Goal: Task Accomplishment & Management: Complete application form

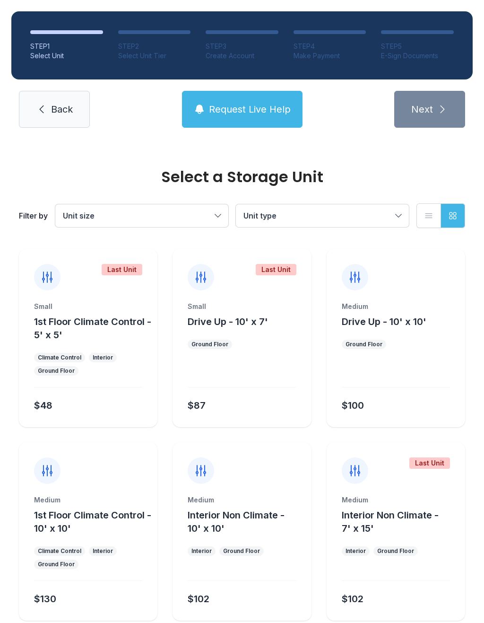
click at [182, 218] on span "Unit size" at bounding box center [137, 215] width 149 height 11
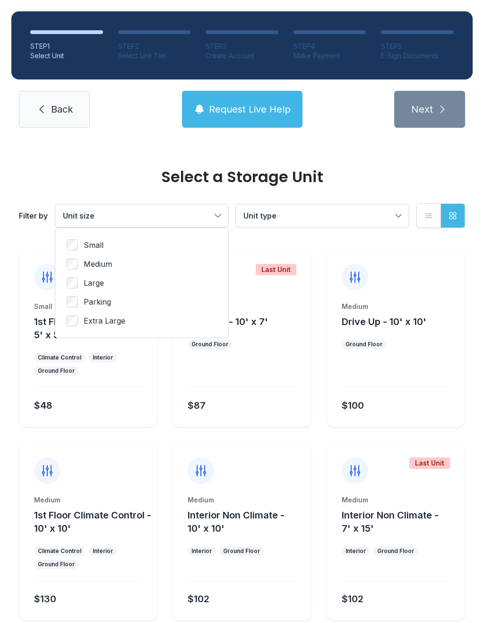
click at [113, 265] on label "Medium" at bounding box center [142, 263] width 150 height 11
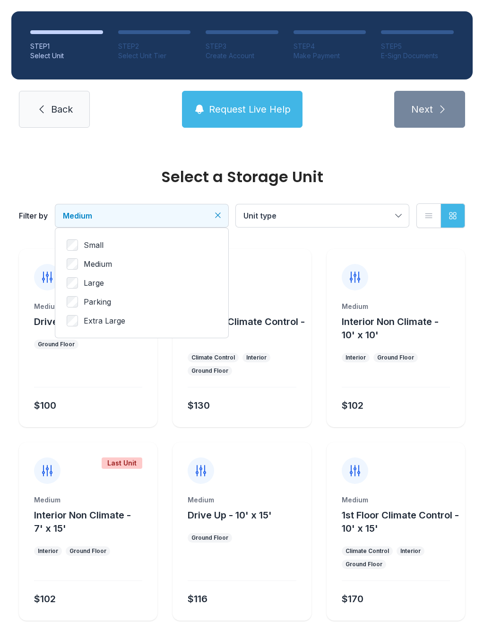
click at [267, 219] on span "Unit type" at bounding box center [260, 215] width 33 height 9
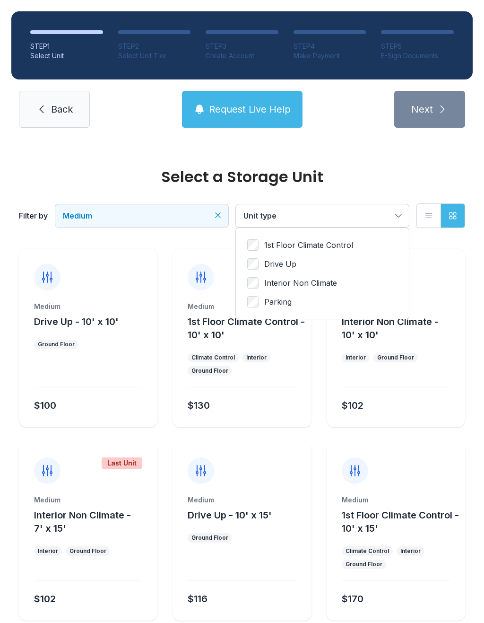
click at [283, 267] on span "Drive Up" at bounding box center [280, 263] width 32 height 11
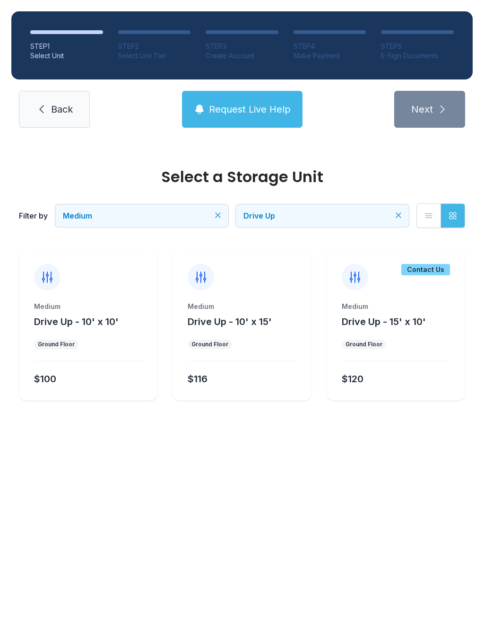
click at [225, 339] on div "Medium Drive Up - 10' x 15' Ground Floor $116" at bounding box center [242, 351] width 139 height 99
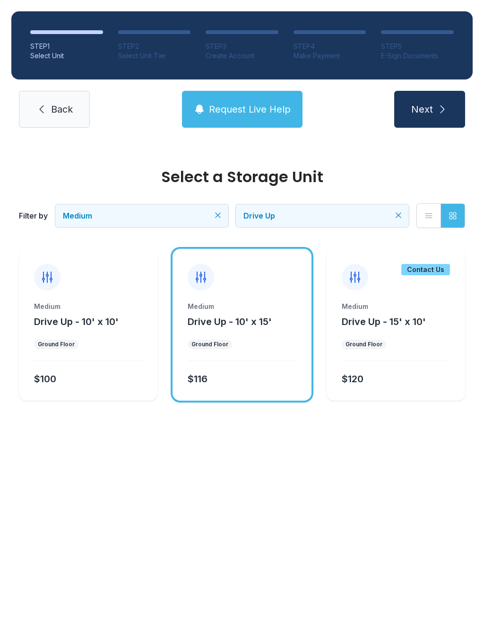
click at [425, 107] on span "Next" at bounding box center [423, 109] width 22 height 13
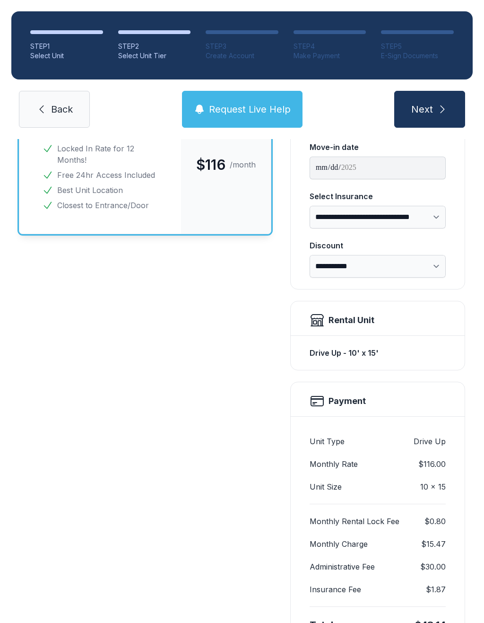
scroll to position [109, 0]
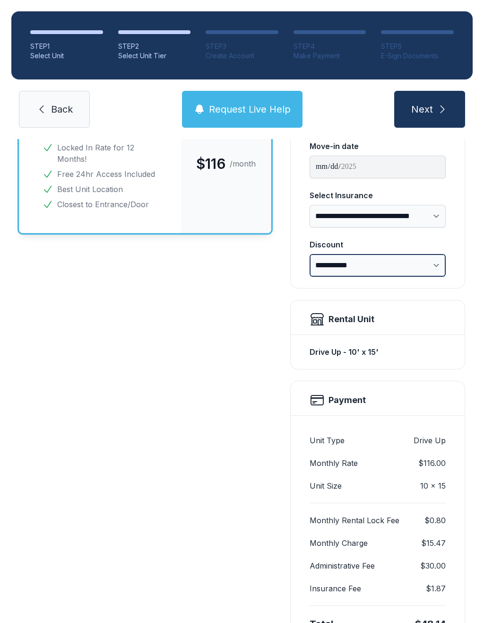
click at [329, 261] on select "**********" at bounding box center [378, 265] width 136 height 23
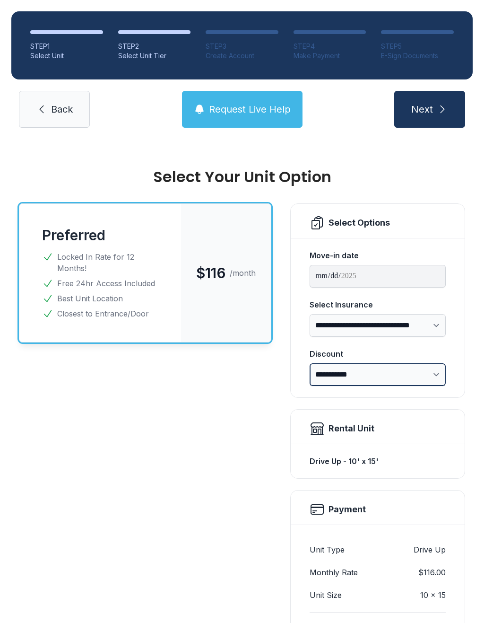
scroll to position [0, 0]
click at [75, 123] on link "Back" at bounding box center [54, 109] width 71 height 37
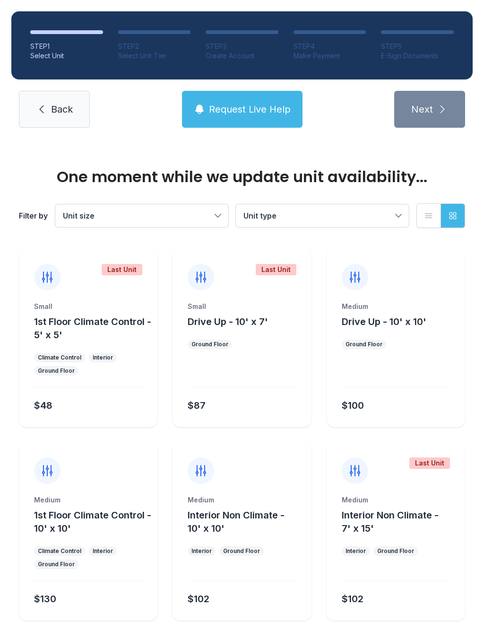
click at [83, 107] on link "Back" at bounding box center [54, 109] width 71 height 37
click at [80, 106] on link "Back" at bounding box center [54, 109] width 71 height 37
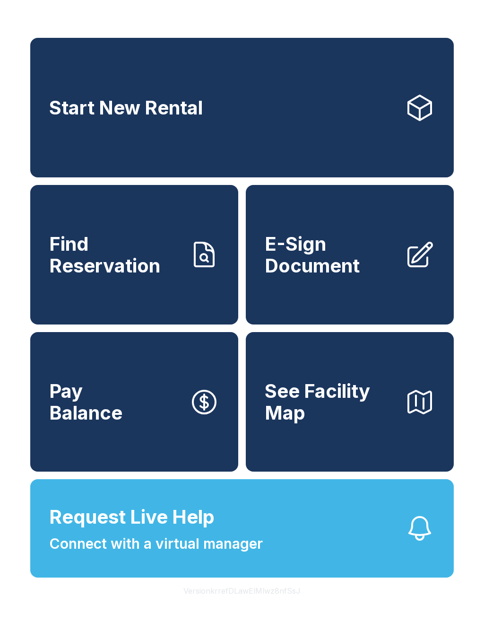
click at [211, 287] on link "Find Reservation" at bounding box center [134, 255] width 208 height 140
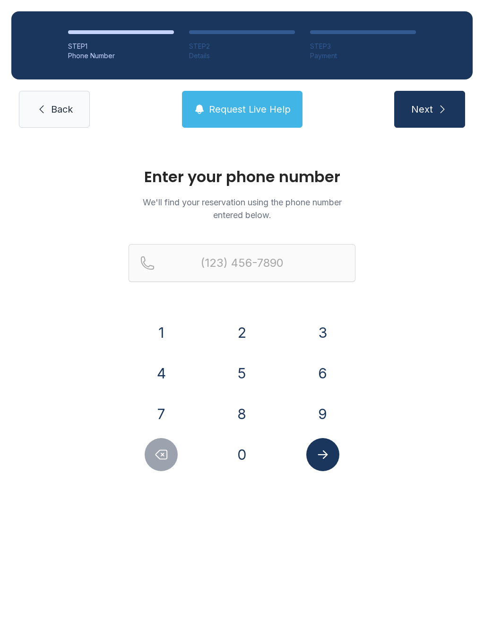
click at [252, 409] on button "8" at bounding box center [242, 413] width 33 height 33
click at [258, 410] on button "8" at bounding box center [242, 413] width 33 height 33
click at [177, 459] on button "Delete number" at bounding box center [161, 454] width 33 height 33
click at [247, 454] on button "0" at bounding box center [242, 454] width 33 height 33
click at [248, 407] on button "8" at bounding box center [242, 413] width 33 height 33
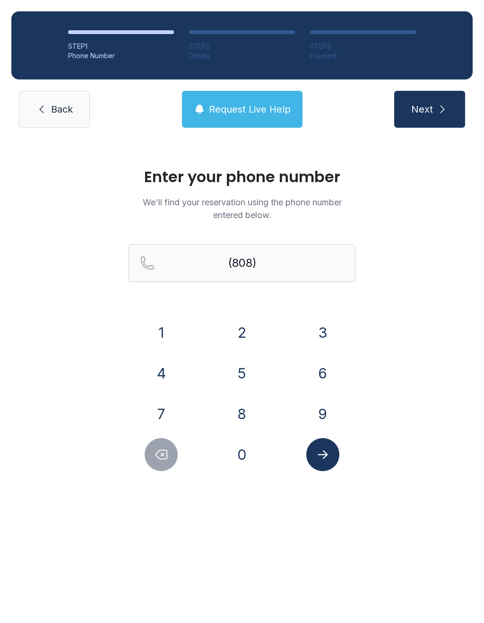
click at [246, 375] on button "5" at bounding box center [242, 373] width 33 height 33
click at [239, 369] on button "5" at bounding box center [242, 373] width 33 height 33
click at [167, 376] on button "4" at bounding box center [161, 373] width 33 height 33
click at [331, 370] on button "6" at bounding box center [323, 373] width 33 height 33
click at [246, 421] on button "8" at bounding box center [242, 413] width 33 height 33
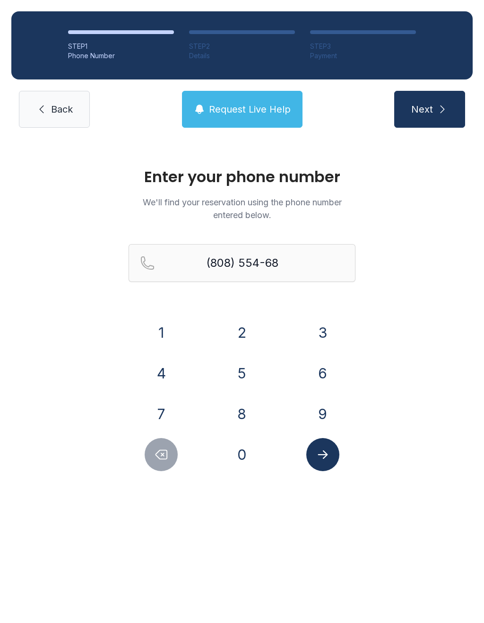
click at [184, 416] on div "7" at bounding box center [162, 413] width 66 height 33
click at [243, 378] on button "5" at bounding box center [242, 373] width 33 height 33
click at [323, 439] on button "Submit lookup form" at bounding box center [323, 454] width 33 height 33
click at [267, 418] on div "8" at bounding box center [243, 413] width 66 height 33
click at [170, 451] on button "Delete number" at bounding box center [161, 454] width 33 height 33
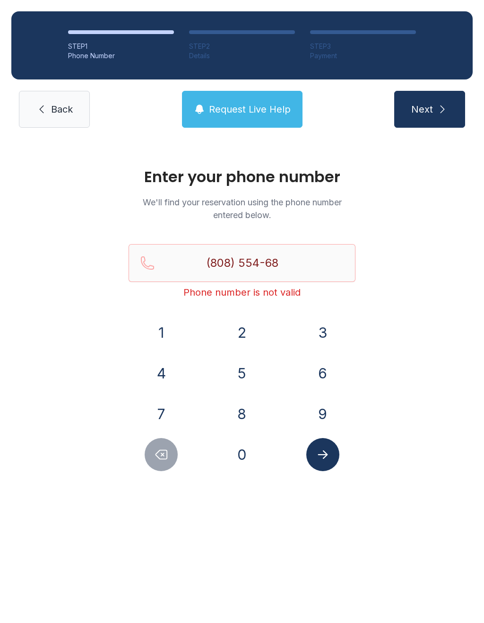
click at [167, 414] on button "7" at bounding box center [161, 413] width 33 height 33
click at [250, 379] on button "5" at bounding box center [242, 373] width 33 height 33
type input "[PHONE_NUMBER]"
click at [329, 453] on icon "Submit lookup form" at bounding box center [323, 455] width 14 height 14
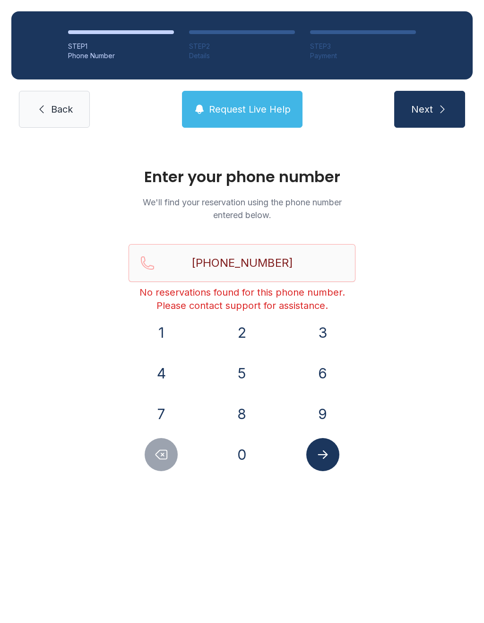
click at [443, 116] on button "Next" at bounding box center [430, 109] width 71 height 37
click at [430, 105] on span "Next" at bounding box center [423, 109] width 22 height 13
click at [429, 116] on button "Next" at bounding box center [430, 109] width 71 height 37
click at [439, 111] on icon "submit" at bounding box center [442, 109] width 11 height 11
click at [449, 107] on button "Next" at bounding box center [430, 109] width 71 height 37
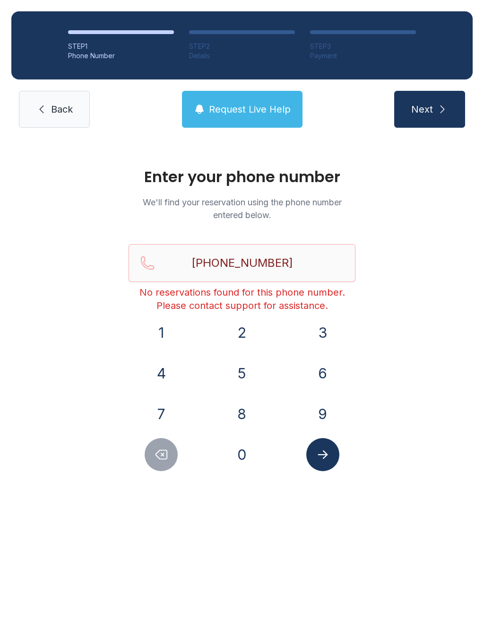
click at [445, 110] on icon "submit" at bounding box center [442, 109] width 11 height 11
click at [445, 111] on icon "submit" at bounding box center [442, 109] width 11 height 11
click at [431, 114] on span "Next" at bounding box center [423, 109] width 22 height 13
click at [422, 107] on span "Next" at bounding box center [423, 109] width 22 height 13
click at [427, 113] on span "Next" at bounding box center [423, 109] width 22 height 13
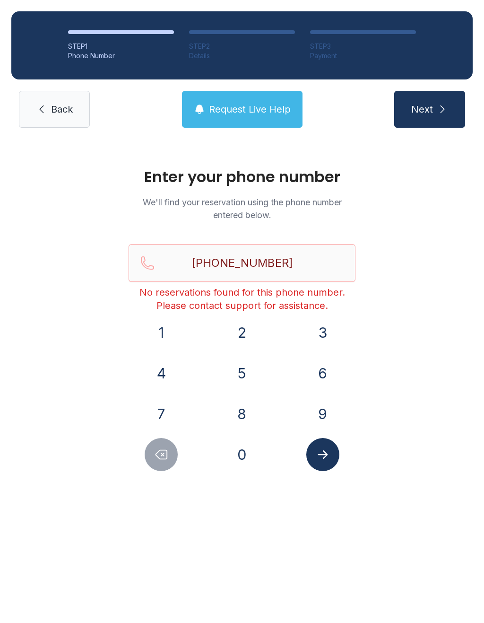
click at [50, 109] on link "Back" at bounding box center [54, 109] width 71 height 37
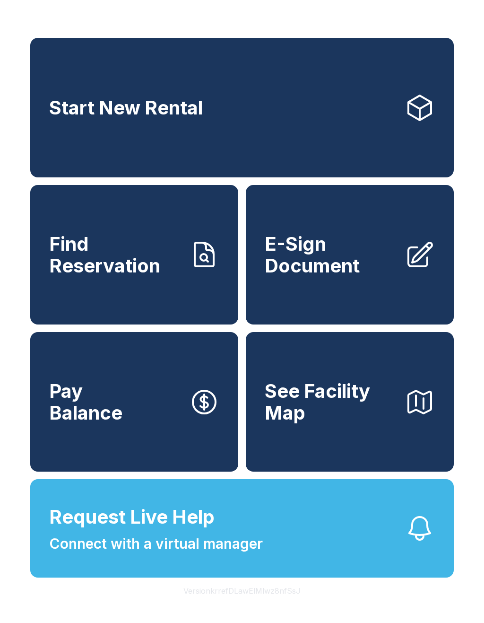
click at [130, 253] on span "Find Reservation" at bounding box center [115, 254] width 132 height 43
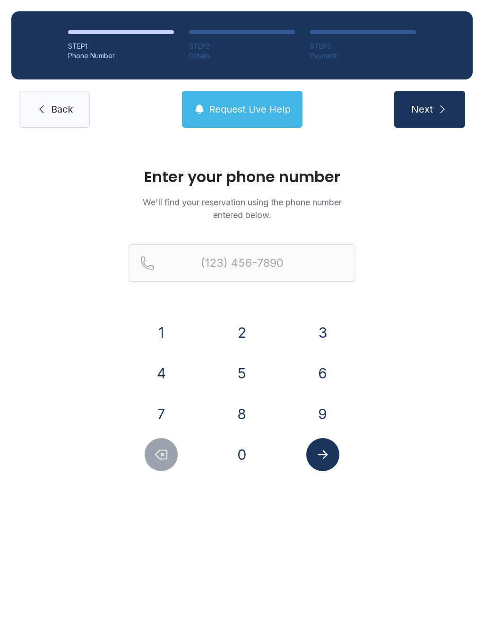
click at [250, 417] on button "8" at bounding box center [242, 413] width 33 height 33
click at [247, 454] on button "0" at bounding box center [242, 454] width 33 height 33
click at [246, 419] on button "8" at bounding box center [242, 413] width 33 height 33
click at [249, 378] on button "5" at bounding box center [242, 373] width 33 height 33
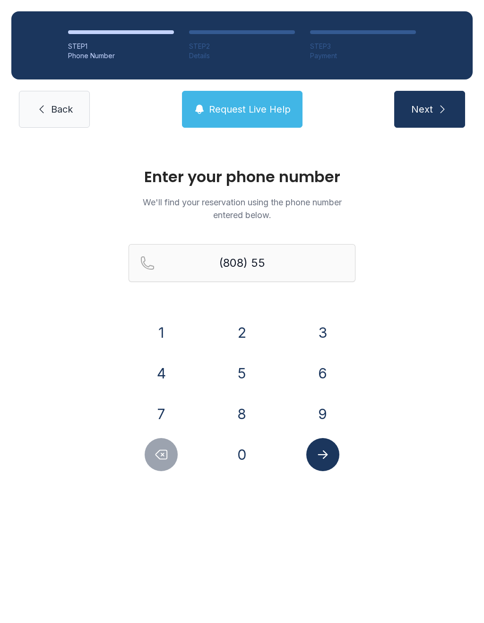
click at [193, 372] on div "4" at bounding box center [162, 373] width 66 height 33
click at [169, 367] on button "4" at bounding box center [161, 373] width 33 height 33
click at [328, 382] on button "6" at bounding box center [323, 373] width 33 height 33
click at [257, 417] on button "8" at bounding box center [242, 413] width 33 height 33
click at [257, 378] on button "5" at bounding box center [242, 373] width 33 height 33
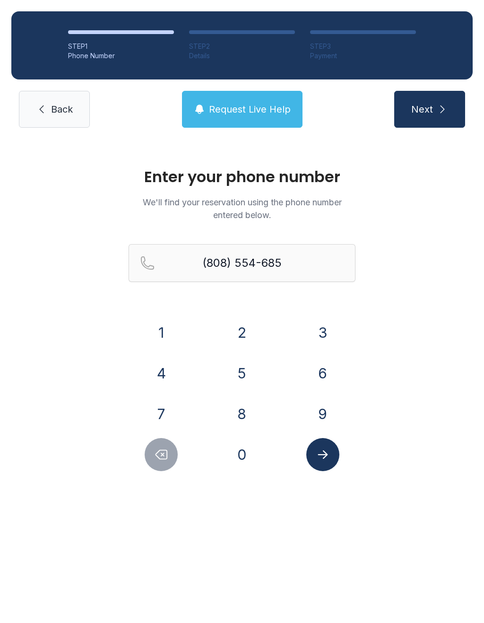
click at [166, 456] on icon "Delete number" at bounding box center [161, 455] width 14 height 14
click at [179, 407] on div "7" at bounding box center [162, 413] width 66 height 33
click at [256, 374] on button "5" at bounding box center [242, 373] width 33 height 33
click at [172, 453] on button "Delete number" at bounding box center [161, 454] width 33 height 33
click at [167, 415] on button "7" at bounding box center [161, 413] width 33 height 33
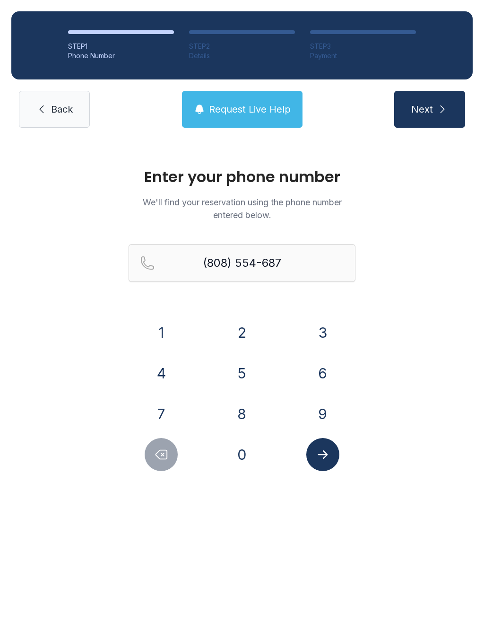
click at [248, 381] on button "5" at bounding box center [242, 373] width 33 height 33
type input "[PHONE_NUMBER]"
click at [314, 452] on button "Submit lookup form" at bounding box center [323, 454] width 33 height 33
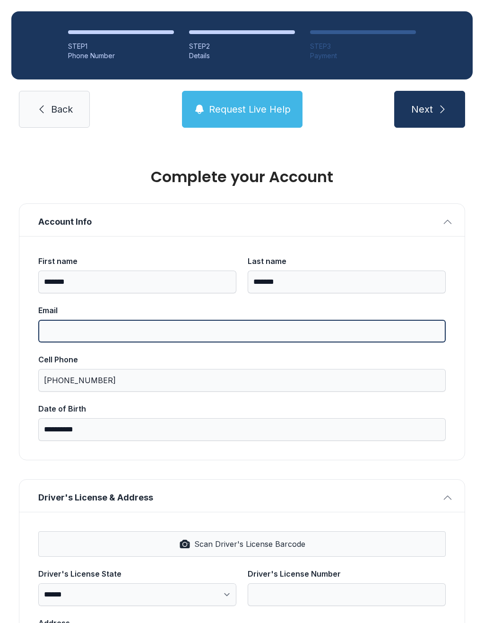
click at [269, 323] on input "Email" at bounding box center [242, 331] width 408 height 23
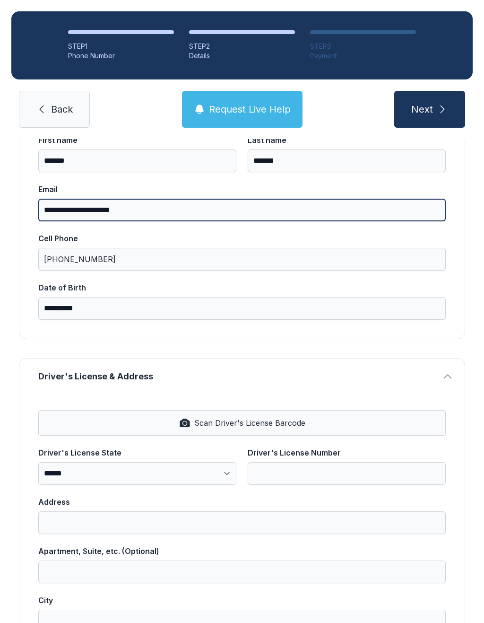
scroll to position [122, 0]
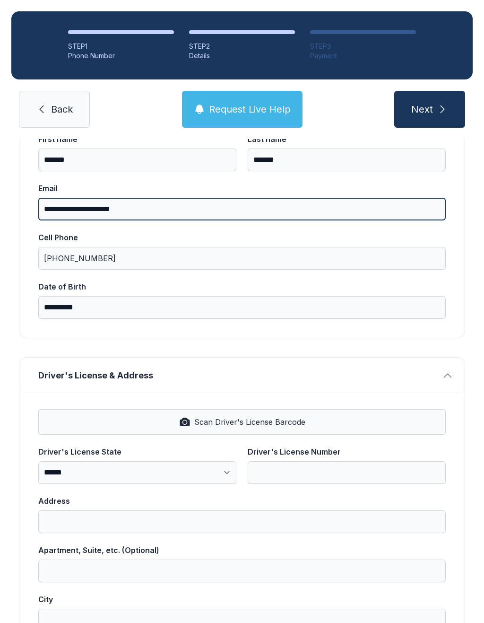
type input "**********"
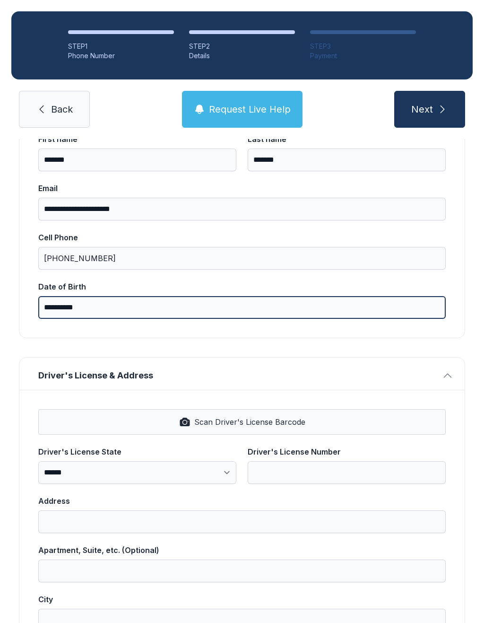
click at [303, 306] on input "**********" at bounding box center [242, 307] width 408 height 23
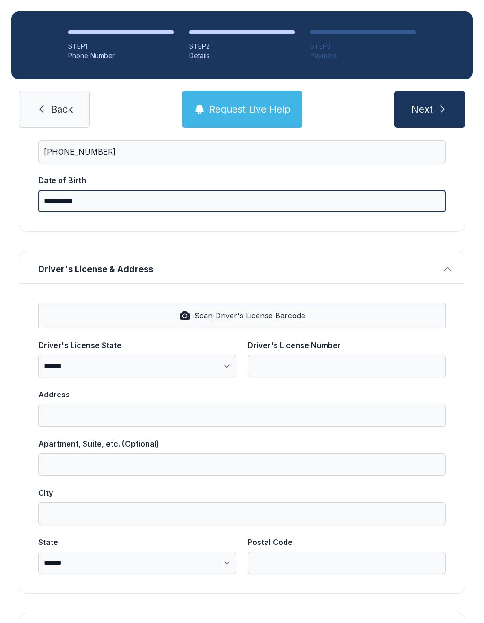
scroll to position [228, 0]
type input "**********"
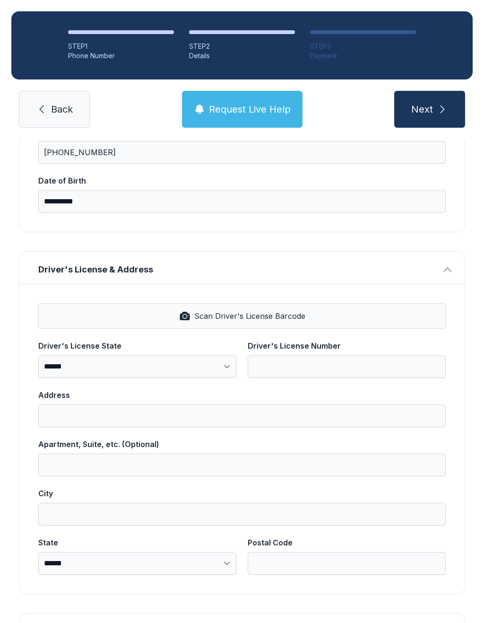
click at [398, 313] on button "Scan Driver's License Barcode" at bounding box center [242, 316] width 408 height 26
select select "**"
type input "********"
type input "**********"
type input "*******"
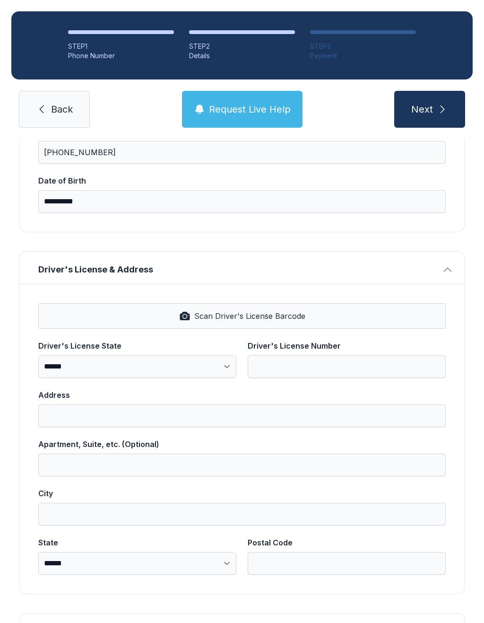
select select "**"
type input "*****"
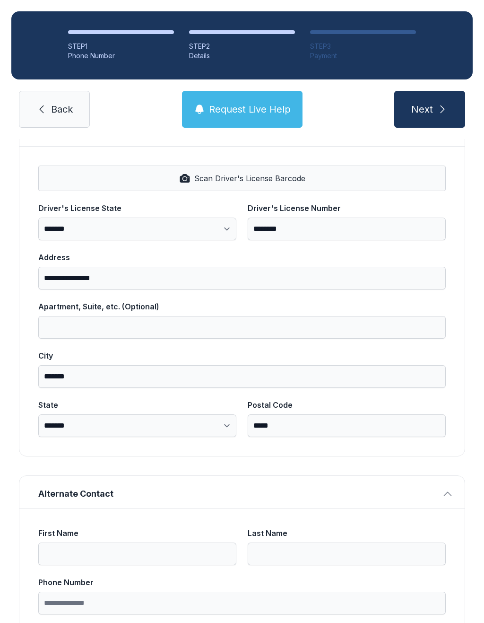
scroll to position [371, 0]
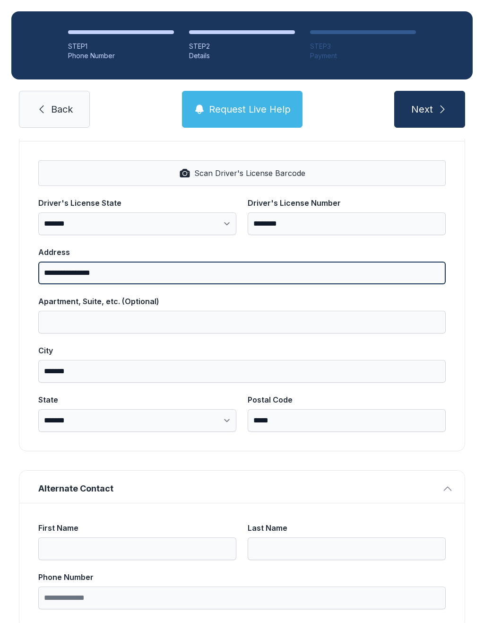
click at [301, 274] on input "**********" at bounding box center [242, 273] width 408 height 23
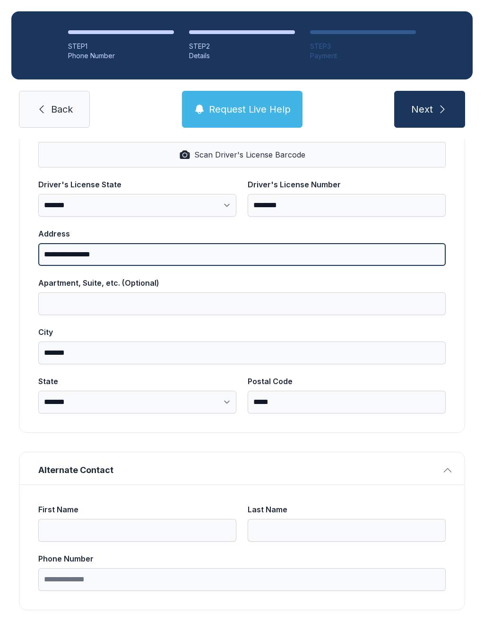
scroll to position [390, 0]
type input "*"
type input "**********"
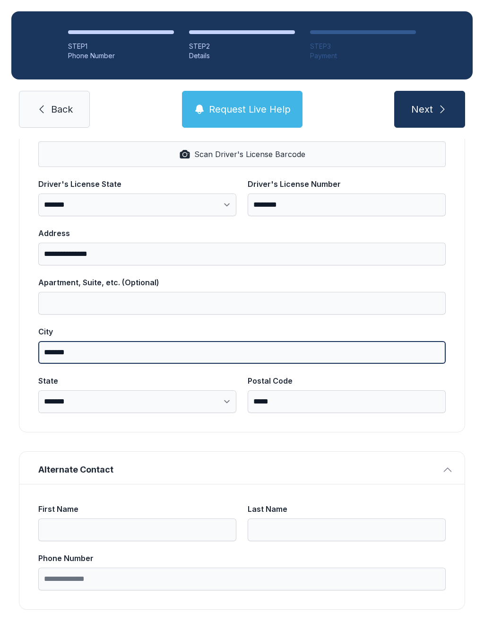
click at [220, 363] on input "*******" at bounding box center [242, 352] width 408 height 23
type input "*"
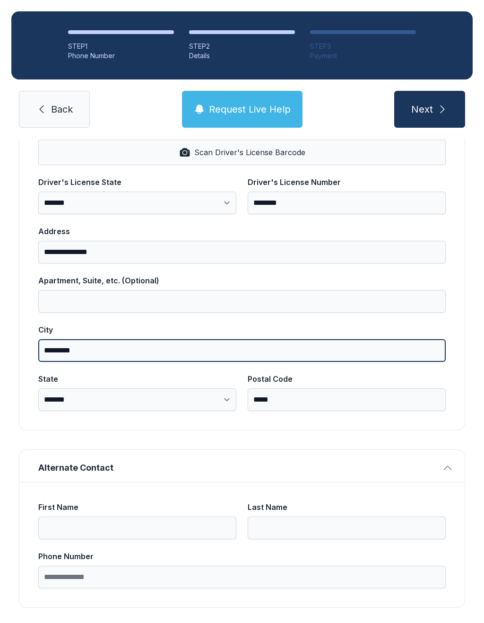
scroll to position [391, 0]
type input "*********"
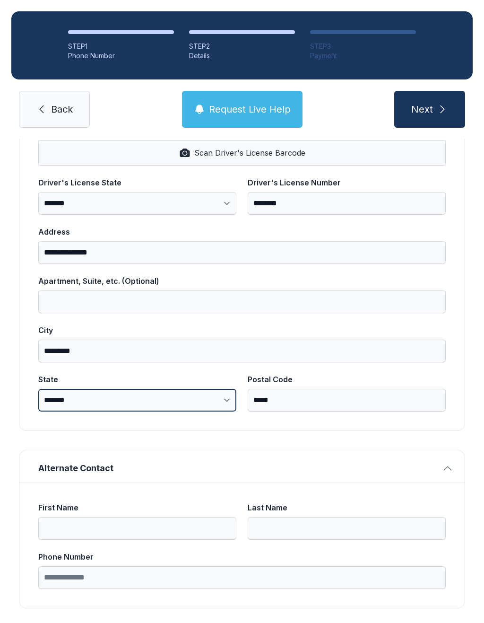
click at [207, 400] on select "**********" at bounding box center [137, 400] width 198 height 23
select select "**"
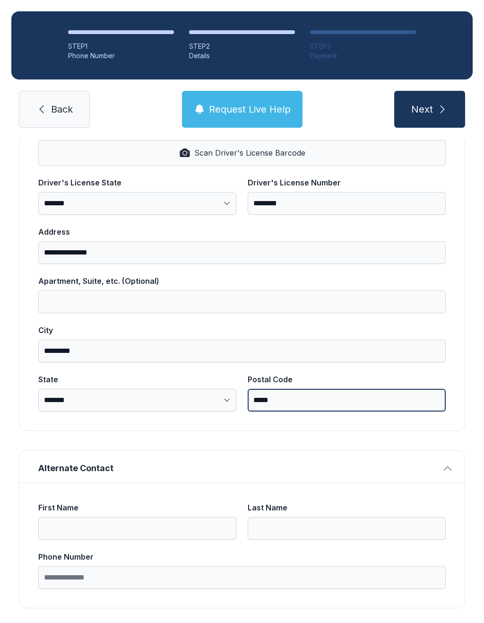
click at [340, 392] on input "*****" at bounding box center [347, 400] width 198 height 23
click at [381, 394] on input "*****" at bounding box center [347, 400] width 198 height 23
click at [291, 398] on input "*****" at bounding box center [347, 400] width 198 height 23
type input "*"
type input "*****"
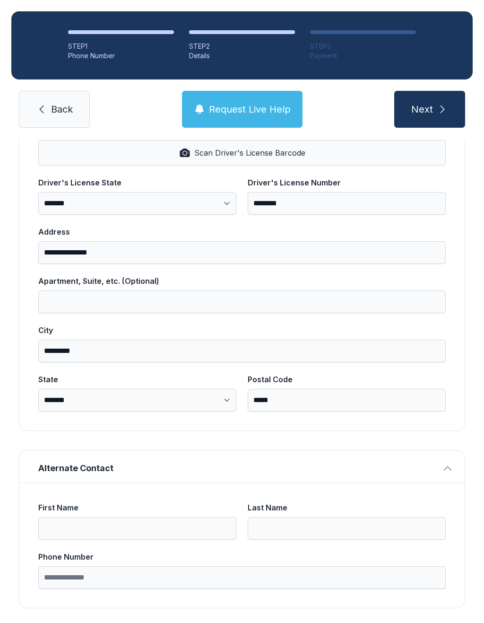
click at [423, 440] on div "**********" at bounding box center [242, 210] width 447 height 796
click at [438, 120] on button "Next" at bounding box center [430, 109] width 71 height 37
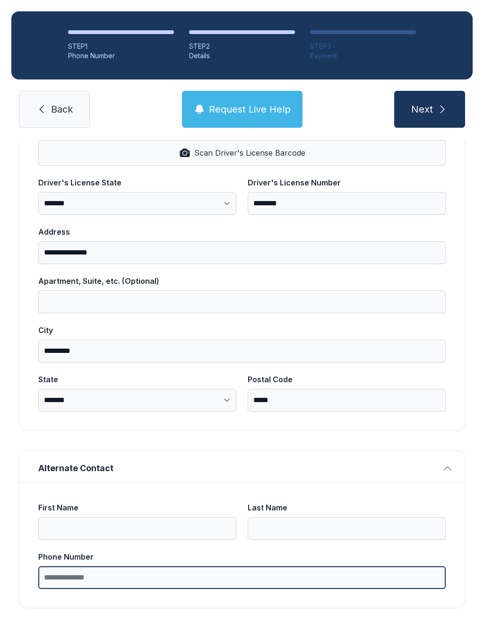
type input "*"
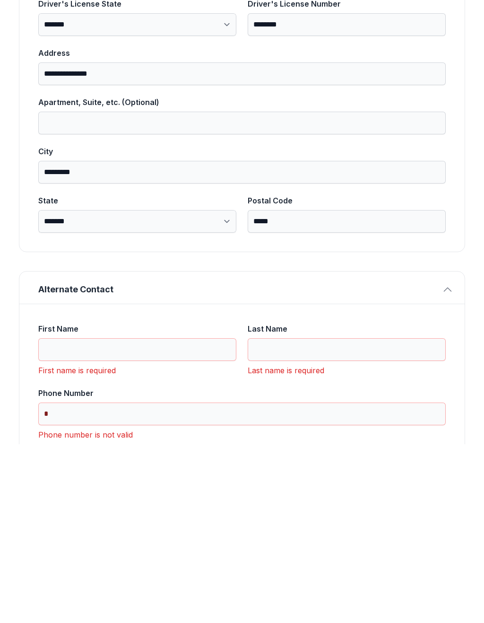
click at [174, 502] on label "First Name" at bounding box center [137, 521] width 198 height 38
click at [174, 517] on input "First Name" at bounding box center [137, 528] width 198 height 23
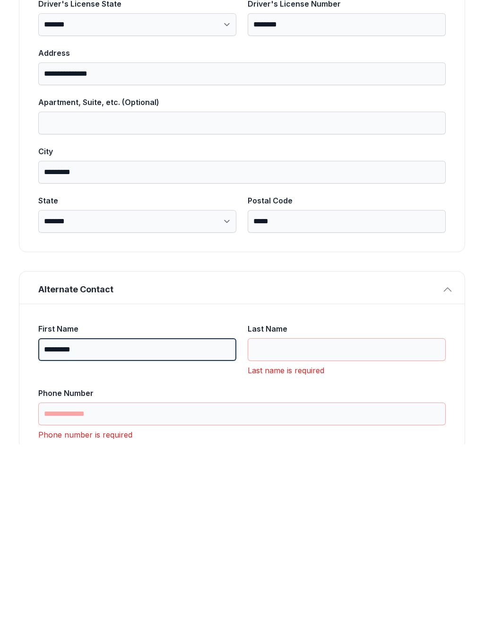
type input "*********"
click at [361, 517] on input "Last Name" at bounding box center [347, 528] width 198 height 23
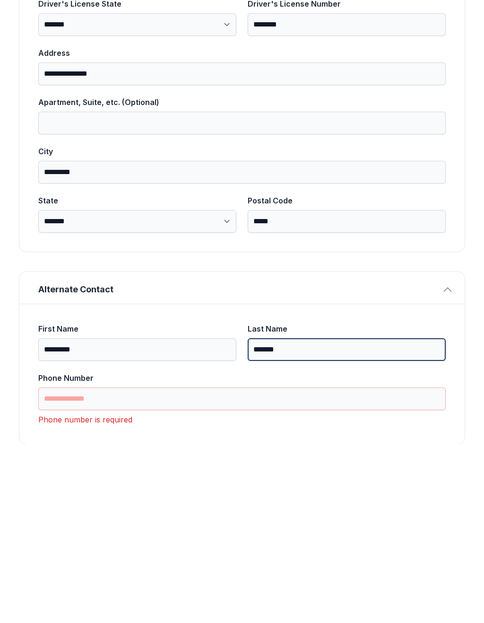
type input "*******"
click at [95, 566] on input "Phone Number" at bounding box center [242, 577] width 408 height 23
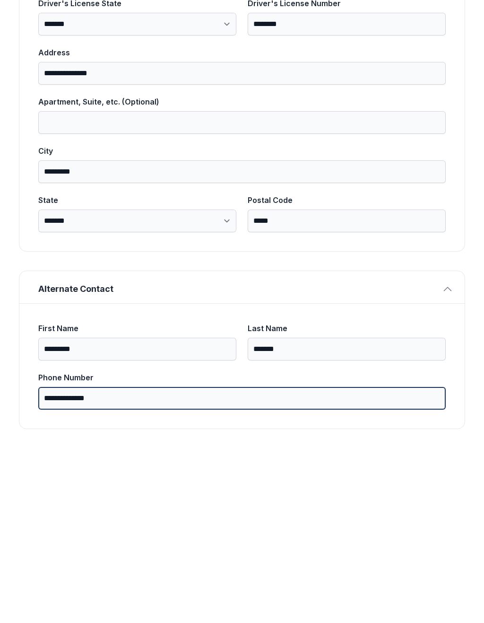
scroll to position [391, 0]
type input "**********"
click at [430, 91] on button "Next" at bounding box center [430, 109] width 71 height 37
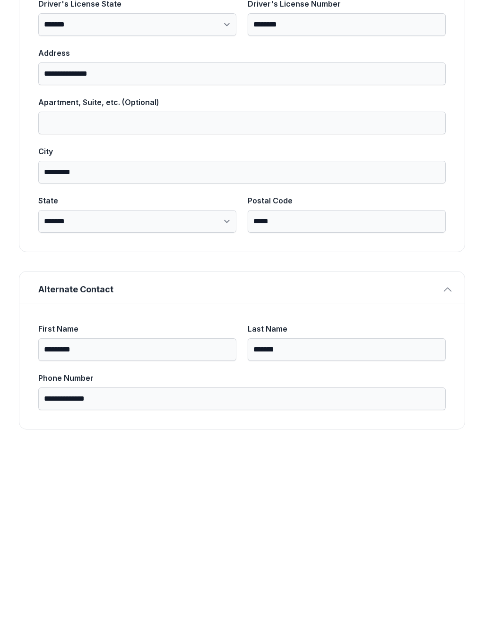
click at [467, 395] on div "**********" at bounding box center [242, 197] width 484 height 898
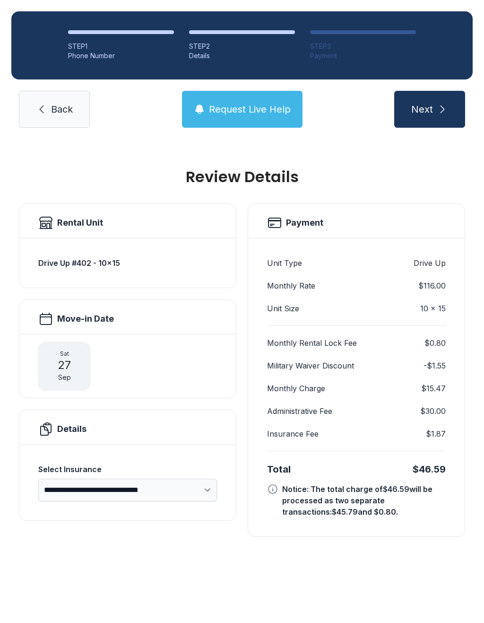
scroll to position [0, 0]
click at [64, 103] on span "Back" at bounding box center [62, 109] width 22 height 13
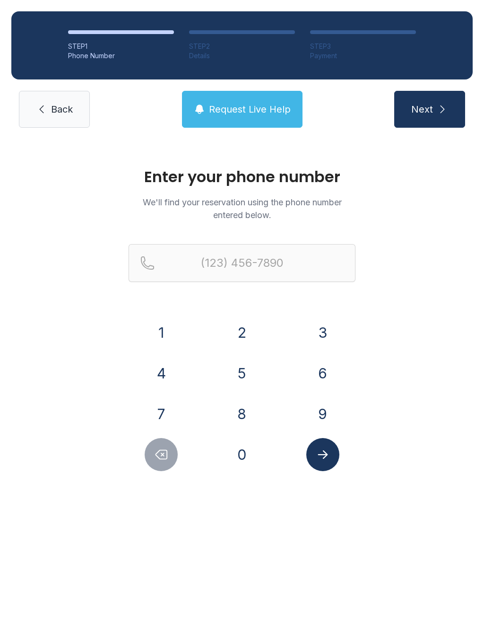
click at [237, 409] on button "8" at bounding box center [242, 413] width 33 height 33
click at [251, 453] on button "0" at bounding box center [242, 454] width 33 height 33
click at [255, 402] on div "8" at bounding box center [243, 413] width 66 height 33
click at [246, 374] on button "5" at bounding box center [242, 373] width 33 height 33
click at [245, 367] on button "5" at bounding box center [242, 373] width 33 height 33
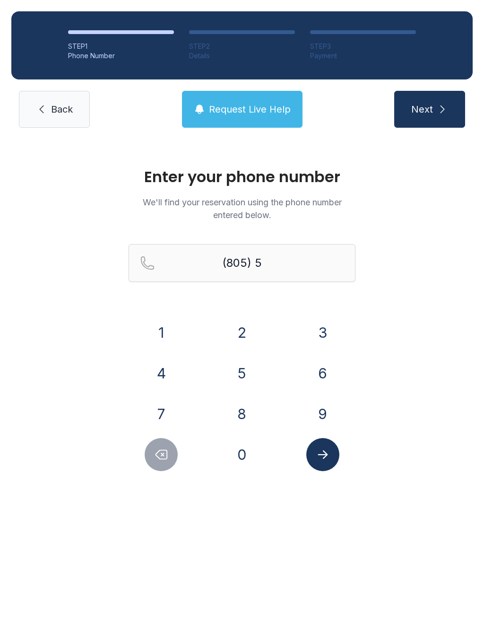
click at [174, 373] on button "4" at bounding box center [161, 373] width 33 height 33
click at [319, 369] on button "6" at bounding box center [323, 373] width 33 height 33
click at [244, 413] on button "8" at bounding box center [242, 413] width 33 height 33
click at [176, 408] on button "7" at bounding box center [161, 413] width 33 height 33
click at [246, 372] on button "5" at bounding box center [242, 373] width 33 height 33
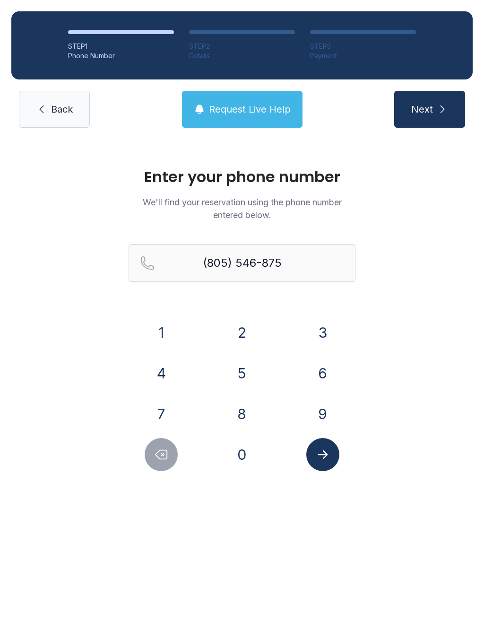
click at [169, 454] on button "Delete number" at bounding box center [161, 454] width 33 height 33
click at [167, 459] on icon "Delete number" at bounding box center [161, 455] width 14 height 14
click at [166, 457] on icon "Delete number" at bounding box center [161, 455] width 14 height 14
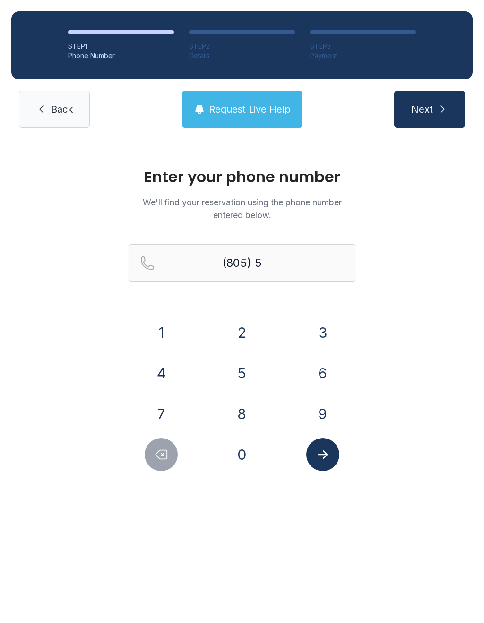
click at [245, 370] on button "5" at bounding box center [242, 373] width 33 height 33
click at [168, 380] on button "4" at bounding box center [161, 373] width 33 height 33
click at [321, 371] on button "6" at bounding box center [323, 373] width 33 height 33
click at [246, 413] on button "8" at bounding box center [242, 413] width 33 height 33
click at [167, 408] on button "7" at bounding box center [161, 413] width 33 height 33
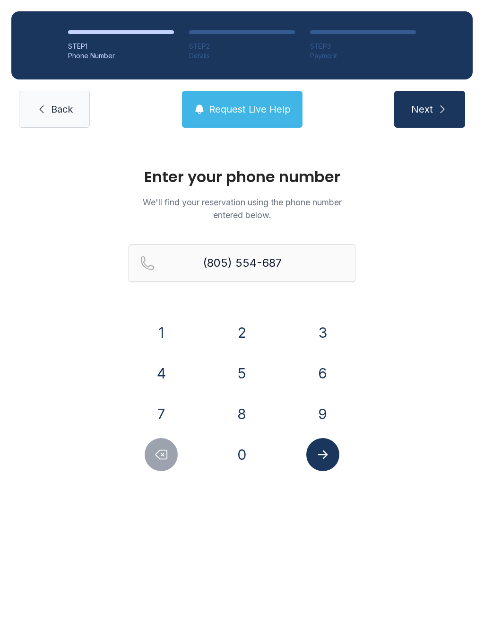
click at [246, 372] on button "5" at bounding box center [242, 373] width 33 height 33
click at [323, 454] on icon "Submit lookup form" at bounding box center [323, 455] width 14 height 14
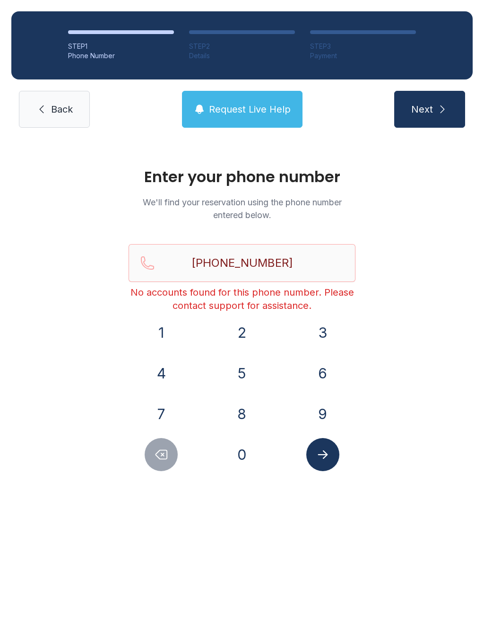
click at [173, 457] on button "Delete number" at bounding box center [161, 454] width 33 height 33
click at [173, 456] on button "Delete number" at bounding box center [161, 454] width 33 height 33
click at [165, 464] on button "Delete number" at bounding box center [161, 454] width 33 height 33
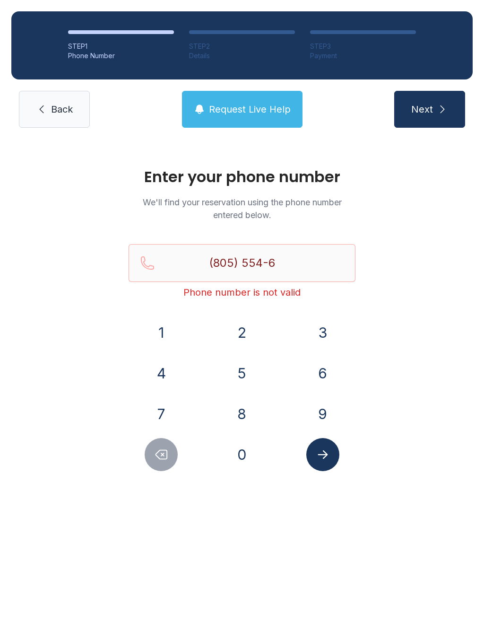
click at [164, 464] on button "Delete number" at bounding box center [161, 454] width 33 height 33
click at [167, 459] on icon "Delete number" at bounding box center [161, 455] width 14 height 14
click at [170, 456] on button "Delete number" at bounding box center [161, 454] width 33 height 33
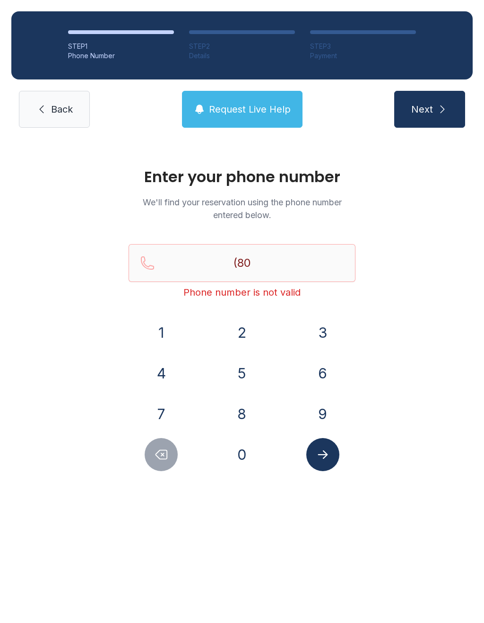
click at [168, 456] on icon "Delete number" at bounding box center [161, 455] width 14 height 14
click at [247, 457] on button "0" at bounding box center [242, 454] width 33 height 33
click at [252, 407] on button "8" at bounding box center [242, 413] width 33 height 33
click at [243, 375] on button "5" at bounding box center [242, 373] width 33 height 33
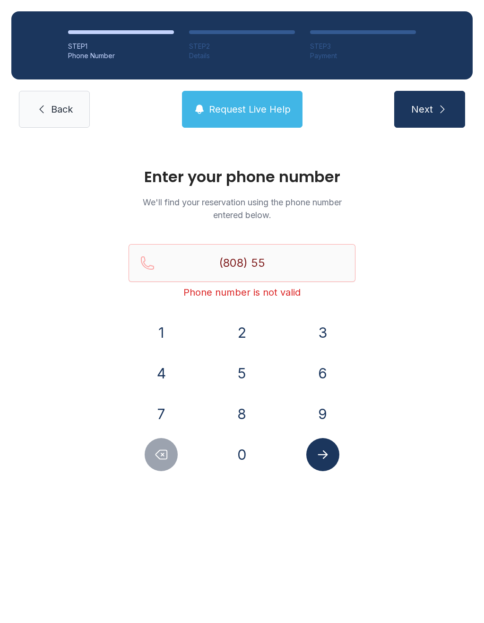
click at [165, 379] on button "4" at bounding box center [161, 373] width 33 height 33
click at [325, 377] on button "6" at bounding box center [323, 373] width 33 height 33
click at [249, 418] on button "8" at bounding box center [242, 413] width 33 height 33
click at [172, 414] on button "7" at bounding box center [161, 413] width 33 height 33
click at [250, 377] on button "5" at bounding box center [242, 373] width 33 height 33
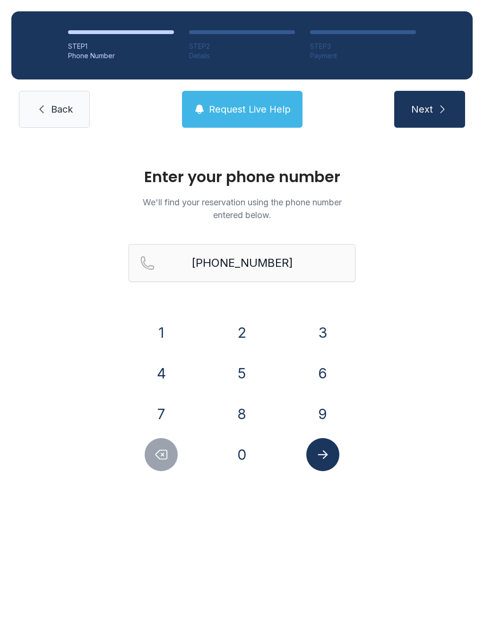
click at [327, 459] on icon "Submit lookup form" at bounding box center [323, 455] width 14 height 14
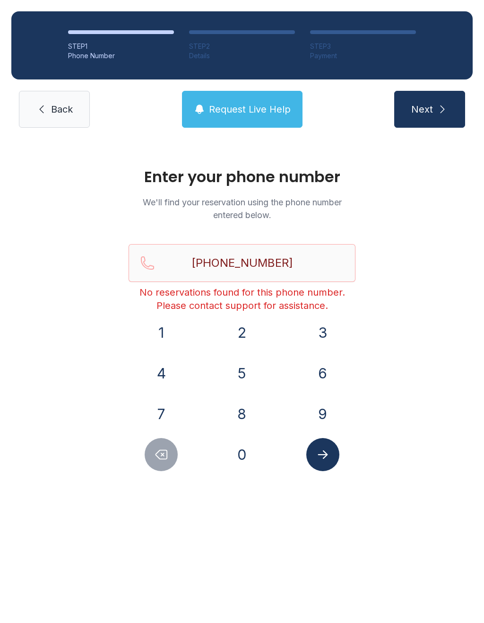
click at [164, 455] on icon "Delete number" at bounding box center [161, 455] width 14 height 14
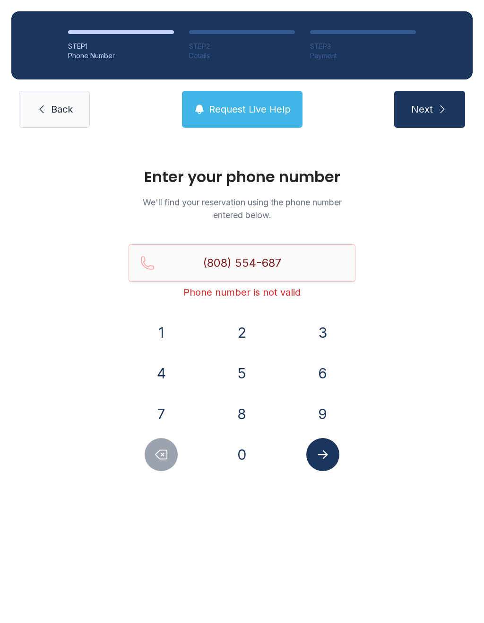
click at [164, 454] on icon "Delete number" at bounding box center [161, 454] width 11 height 9
click at [160, 455] on icon "Delete number" at bounding box center [161, 455] width 14 height 14
click at [159, 454] on icon "Delete number" at bounding box center [161, 455] width 14 height 14
click at [162, 459] on icon "Delete number" at bounding box center [161, 454] width 11 height 9
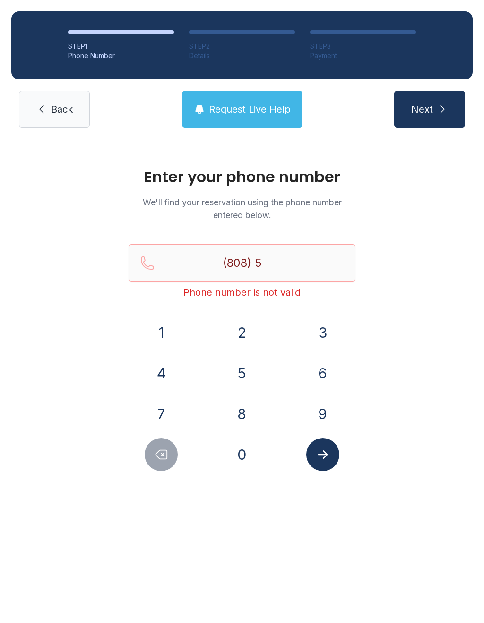
click at [158, 461] on icon "Delete number" at bounding box center [161, 455] width 14 height 14
click at [158, 460] on icon "Delete number" at bounding box center [161, 455] width 14 height 14
click at [152, 460] on button "Delete number" at bounding box center [161, 454] width 33 height 33
type input "(8"
click at [152, 460] on button "Delete number" at bounding box center [161, 454] width 33 height 33
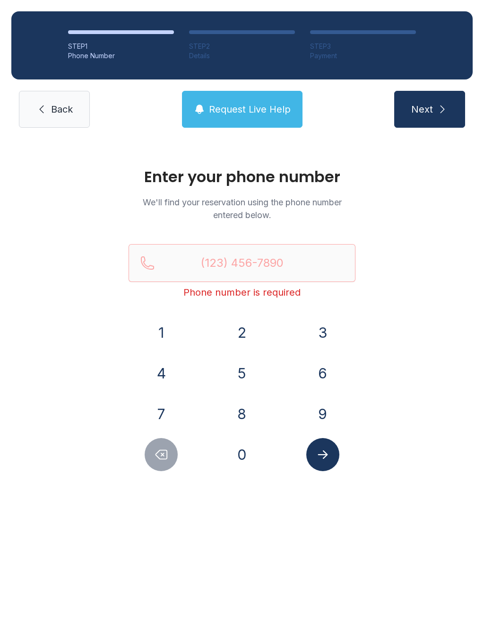
click at [148, 462] on button "Delete number" at bounding box center [161, 454] width 33 height 33
click at [148, 461] on button "Delete number" at bounding box center [161, 454] width 33 height 33
click at [243, 402] on button "8" at bounding box center [242, 413] width 33 height 33
click at [248, 460] on button "0" at bounding box center [242, 454] width 33 height 33
type input "(80"
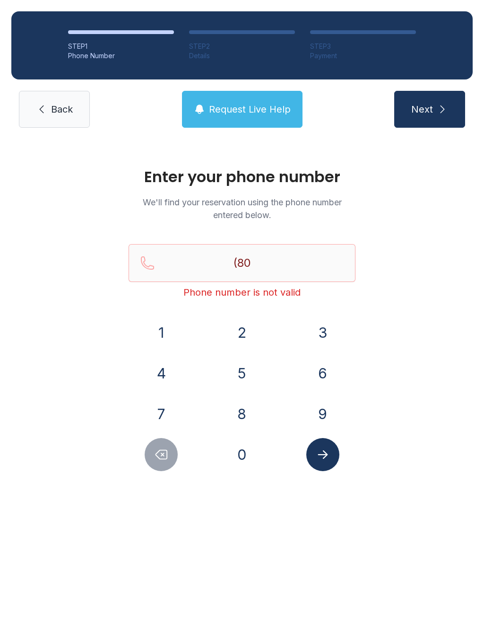
click at [61, 105] on span "Back" at bounding box center [62, 109] width 22 height 13
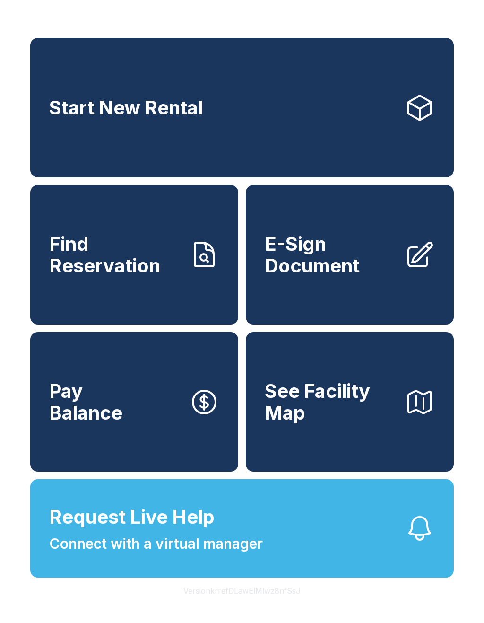
click at [384, 276] on span "E-Sign Document" at bounding box center [331, 254] width 132 height 43
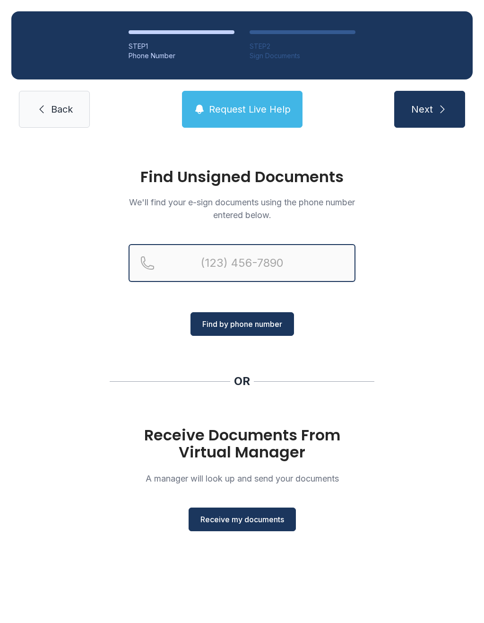
click at [285, 250] on input "Reservation phone number" at bounding box center [242, 263] width 227 height 38
type input "[PHONE_NUMBER]"
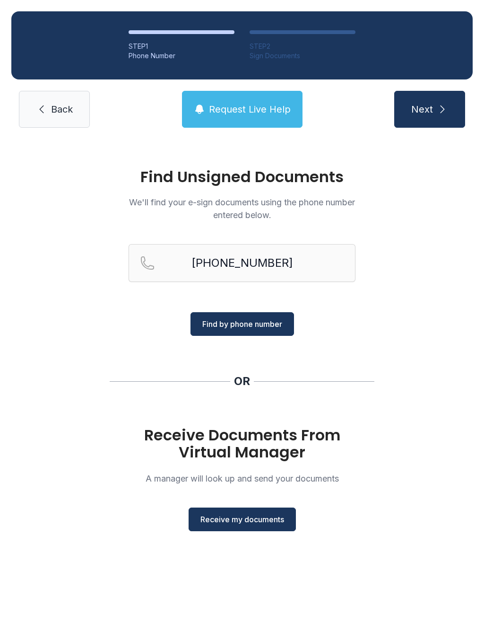
click at [265, 324] on span "Find by phone number" at bounding box center [242, 323] width 80 height 11
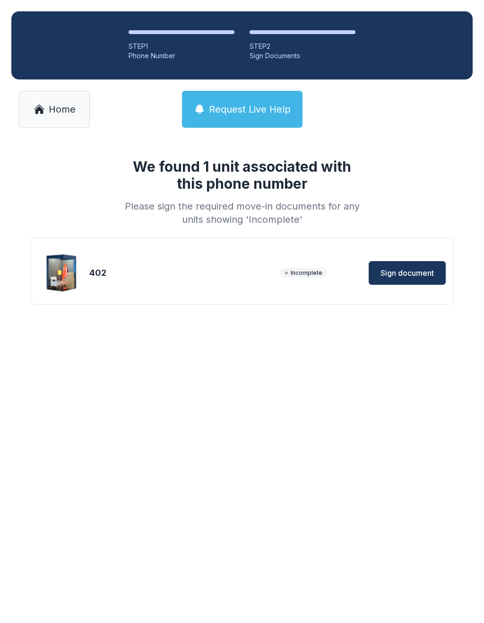
click at [419, 272] on span "Sign document" at bounding box center [407, 272] width 53 height 11
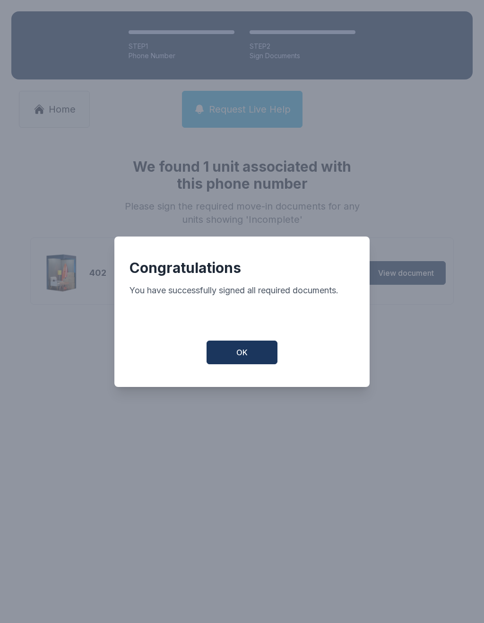
click at [240, 353] on span "OK" at bounding box center [242, 352] width 11 height 11
